Goal: Transaction & Acquisition: Purchase product/service

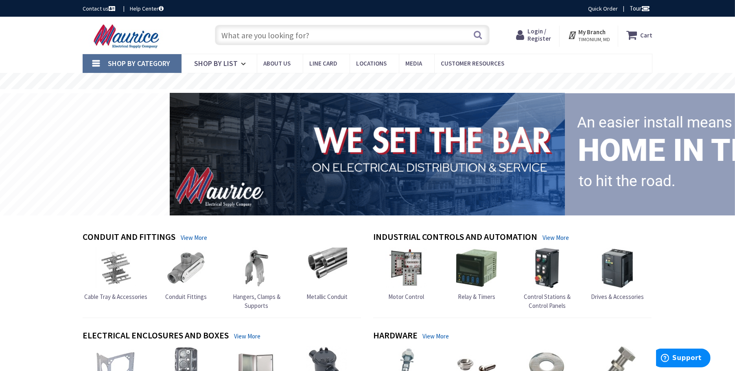
click at [539, 40] on span "Login / Register" at bounding box center [539, 34] width 24 height 15
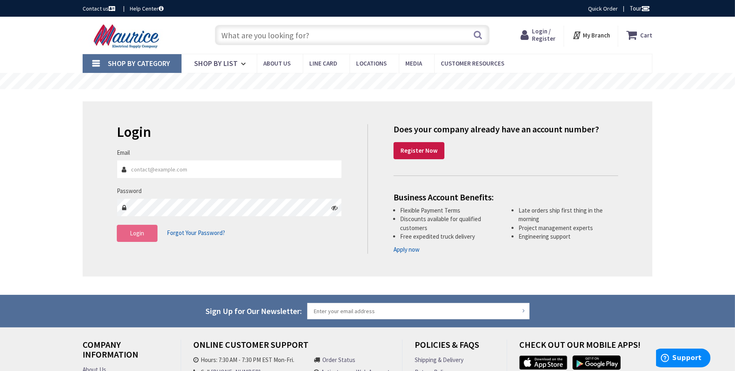
type input "[PERSON_NAME][EMAIL_ADDRESS][DOMAIN_NAME]"
click at [142, 233] on span "Login" at bounding box center [137, 233] width 14 height 8
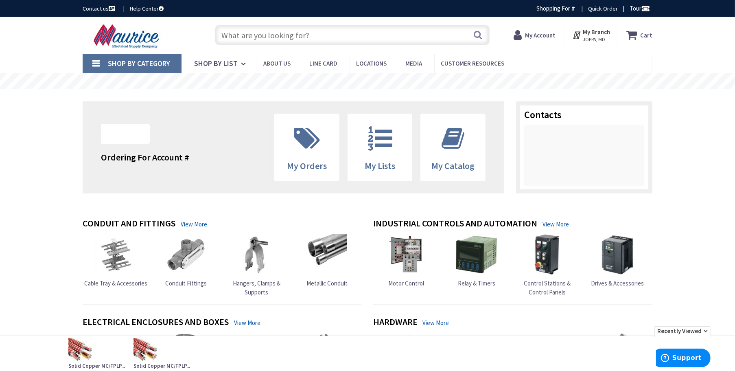
click at [283, 39] on input "text" at bounding box center [352, 35] width 275 height 20
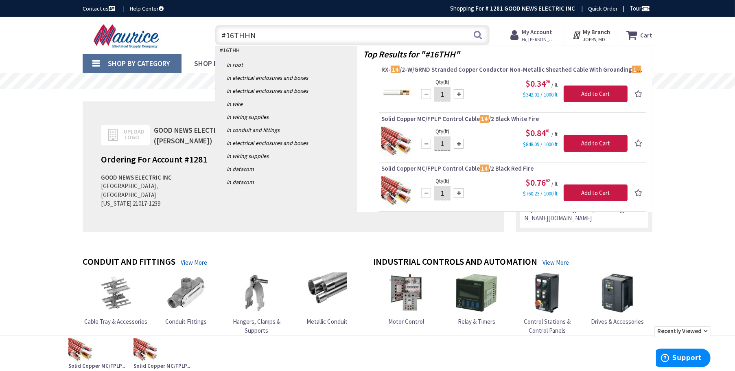
type input "#16THHN"
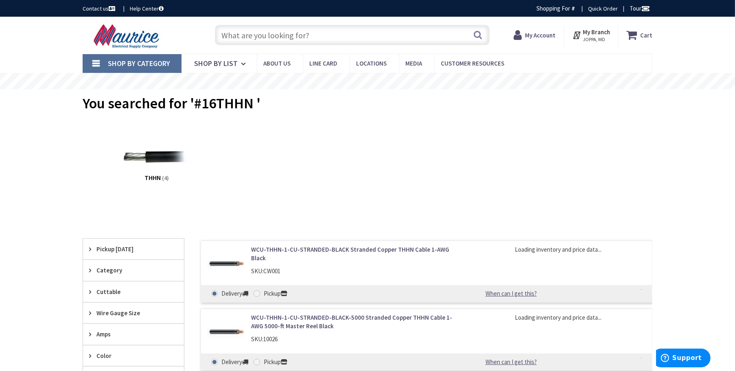
click at [246, 38] on input "text" at bounding box center [352, 35] width 275 height 20
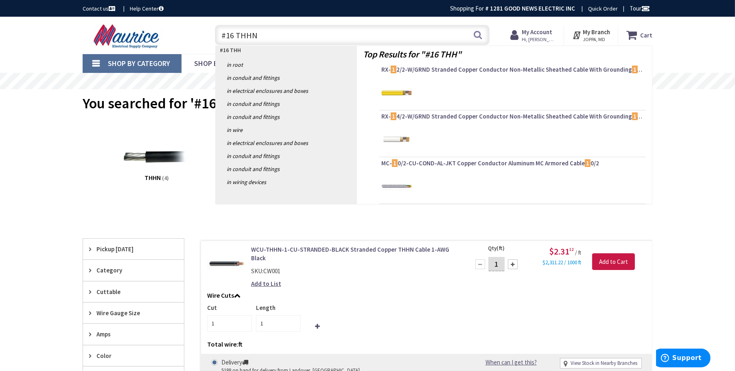
type input "#16 THHN"
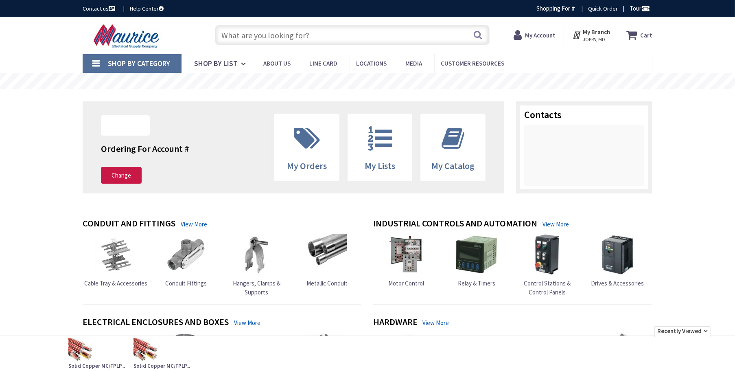
click at [274, 34] on input "text" at bounding box center [352, 35] width 275 height 20
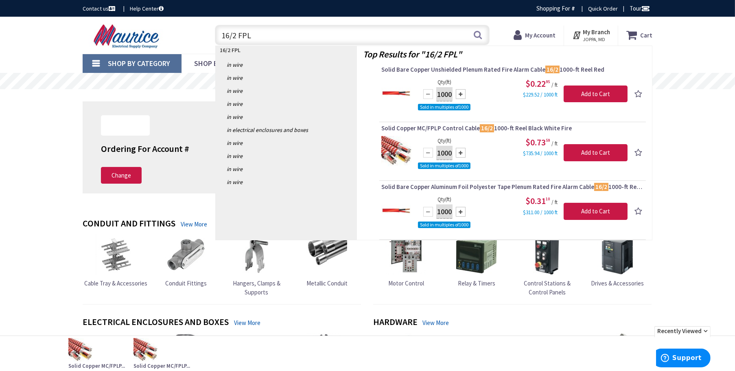
type input "16/2 FPLP"
